Goal: Task Accomplishment & Management: Use online tool/utility

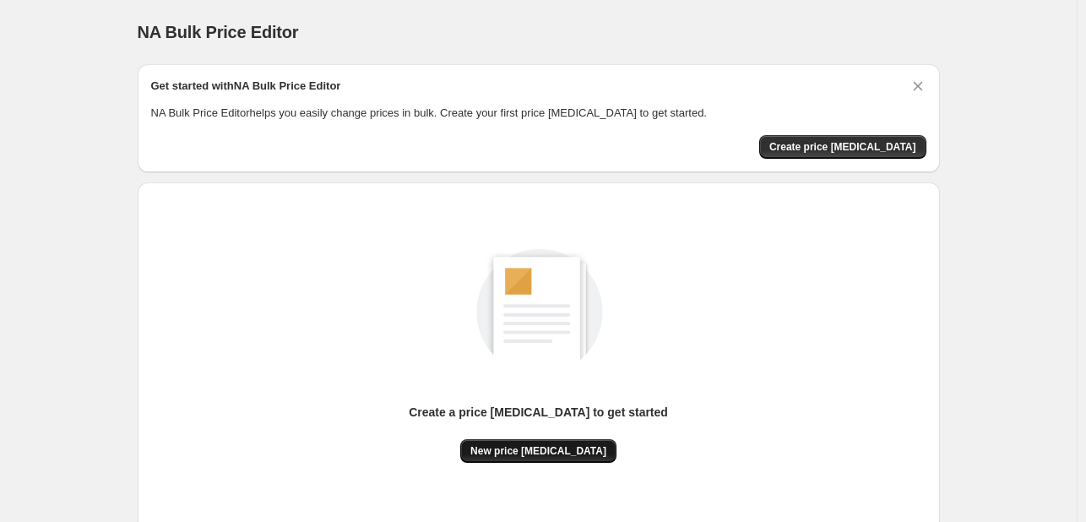
click at [522, 449] on span "New price [MEDICAL_DATA]" at bounding box center [538, 451] width 136 height 14
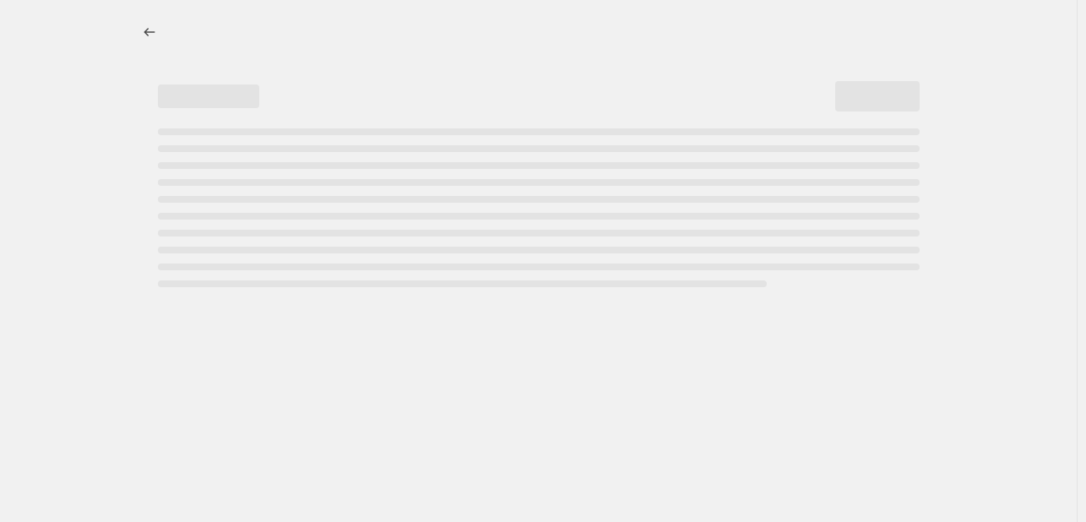
select select "percentage"
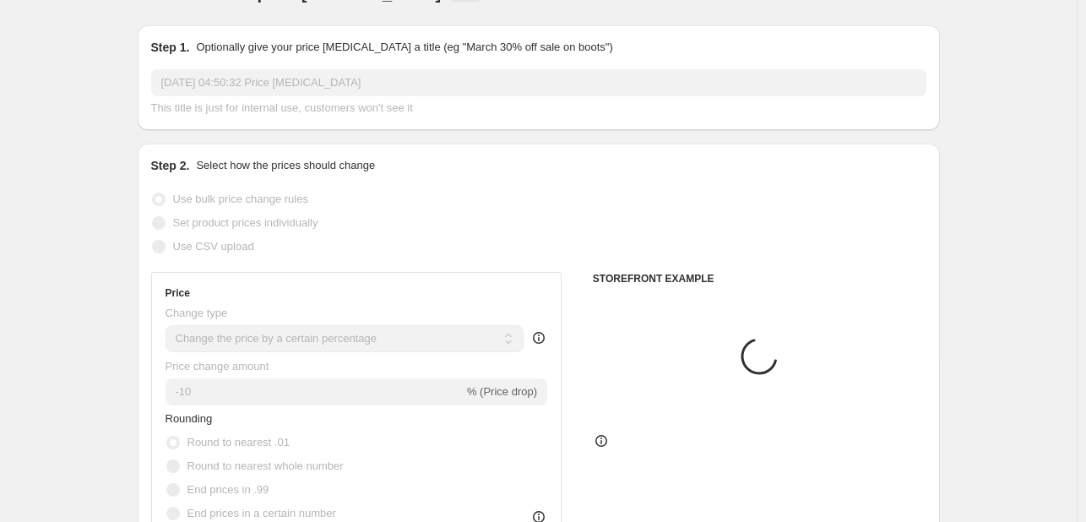
scroll to position [253, 0]
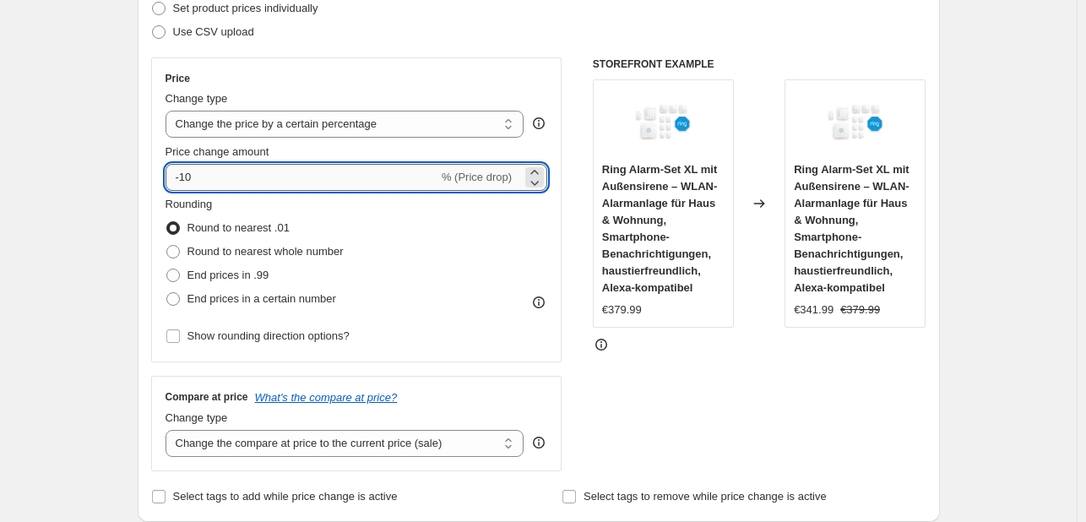
click at [299, 186] on input "-10" at bounding box center [301, 177] width 273 height 27
type input "-1"
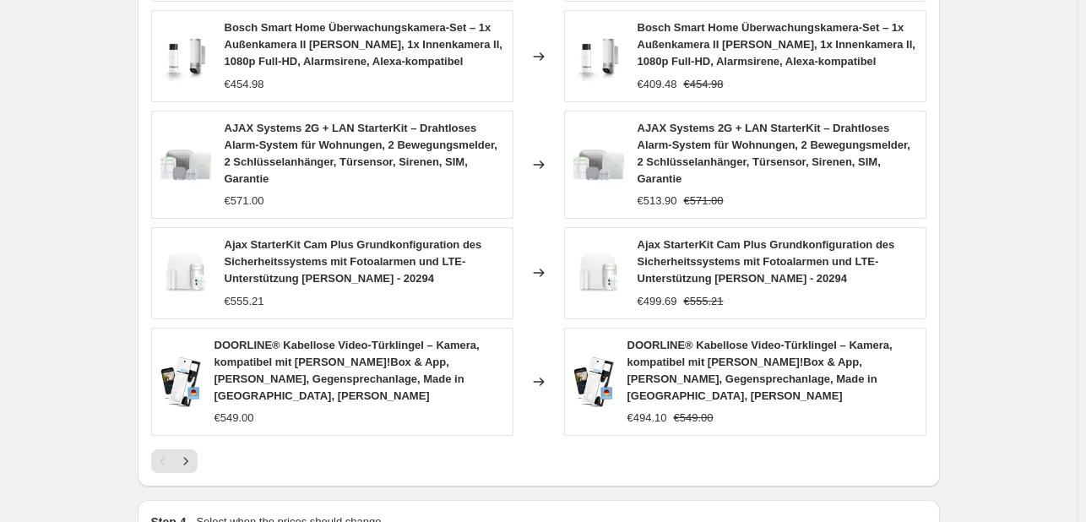
scroll to position [1293, 0]
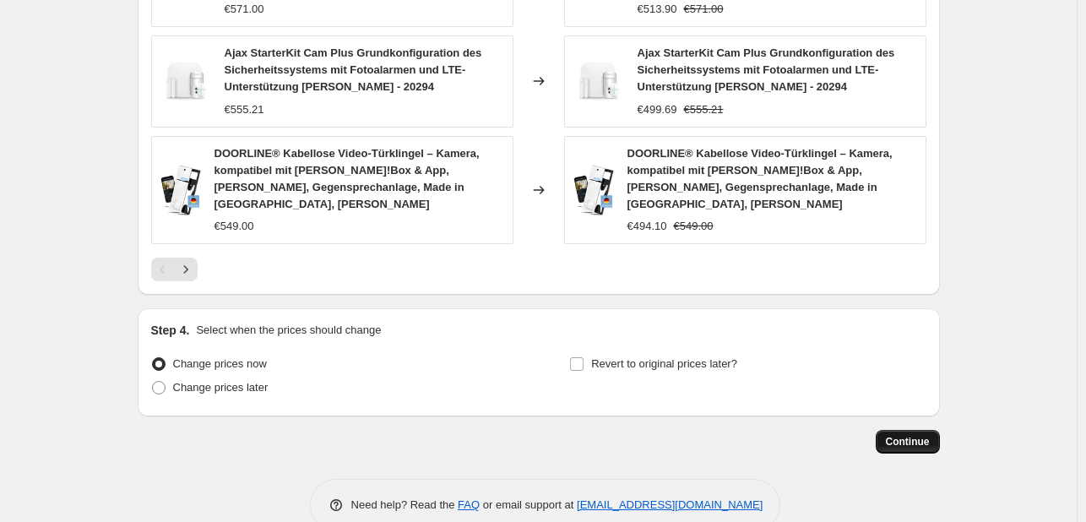
type input "-35"
click at [910, 430] on button "Continue" at bounding box center [908, 442] width 64 height 24
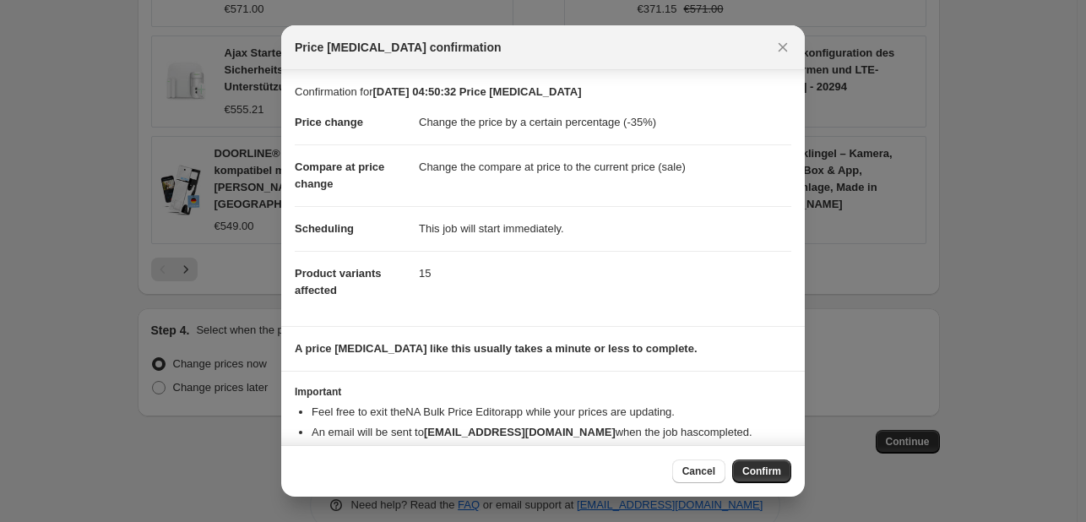
scroll to position [32, 0]
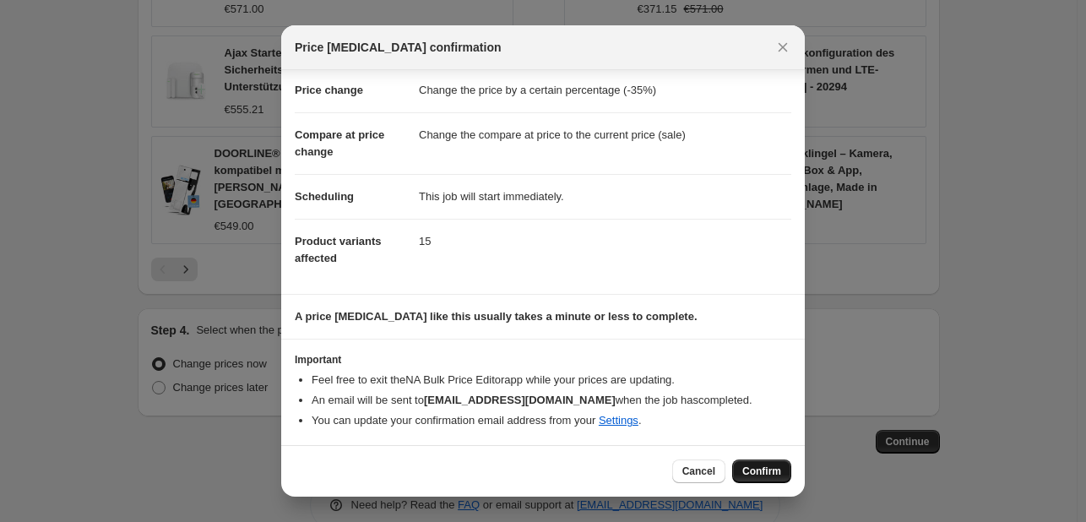
click at [746, 467] on span "Confirm" at bounding box center [761, 471] width 39 height 14
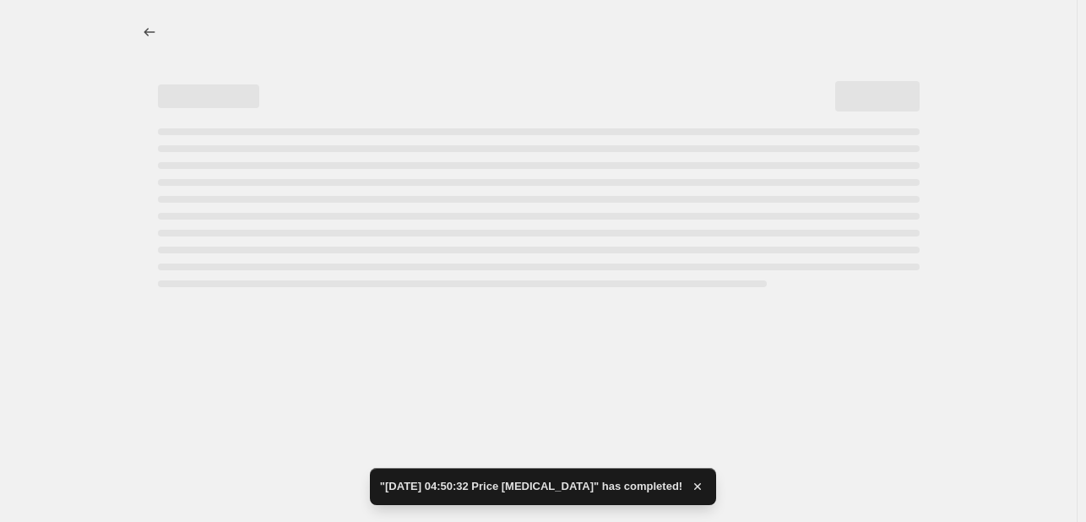
select select "percentage"
